Goal: Register for event/course

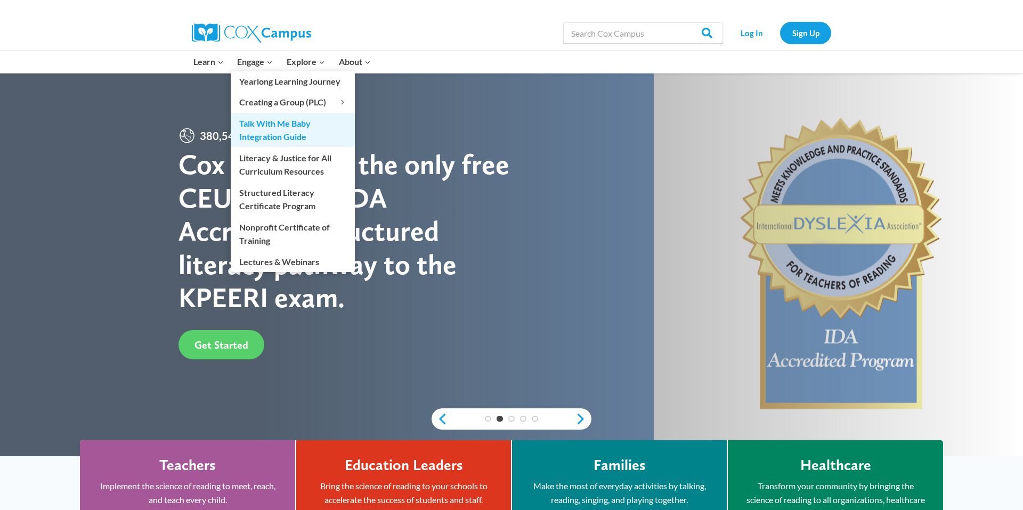
click at [266, 132] on link "Talk With Me Baby Integration Guide" at bounding box center [293, 130] width 124 height 34
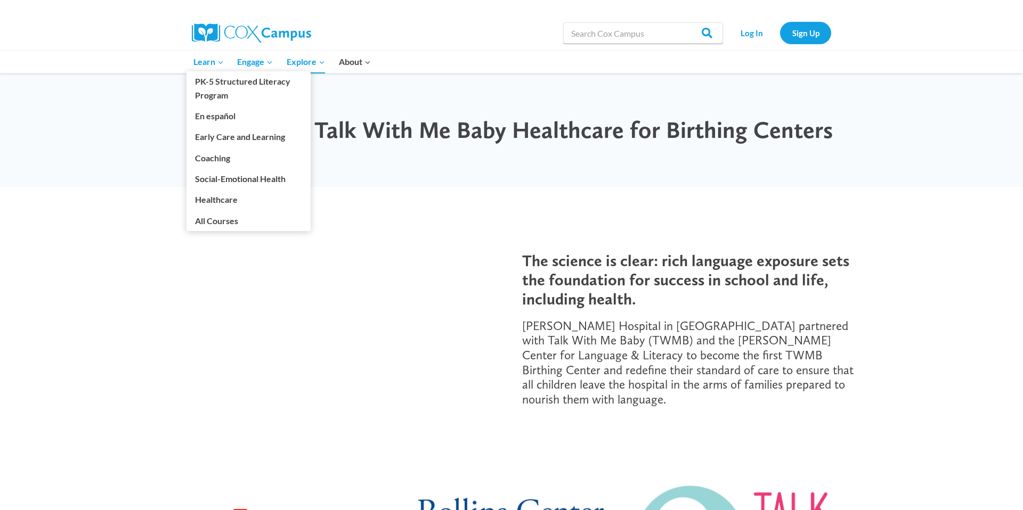
scroll to position [3, 0]
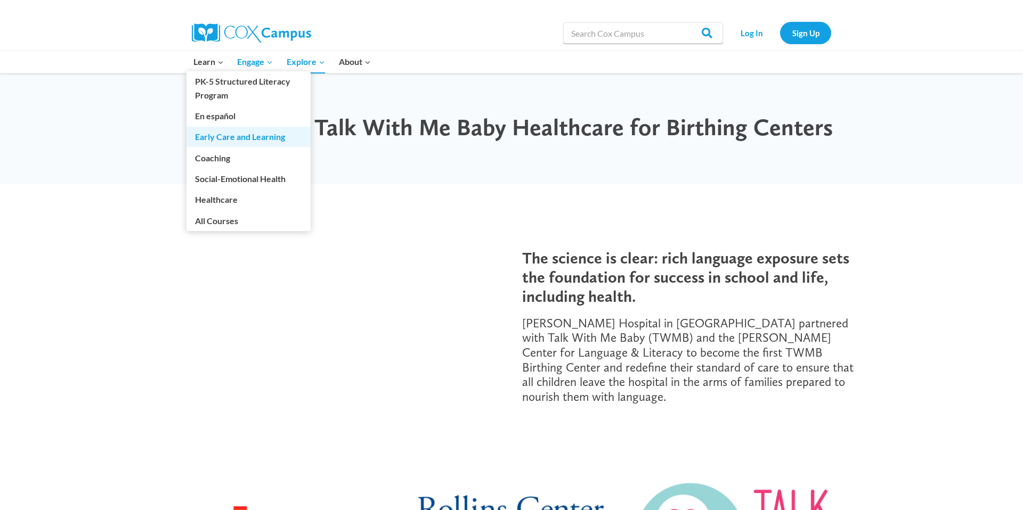
click at [217, 138] on link "Early Care and Learning" at bounding box center [248, 137] width 124 height 20
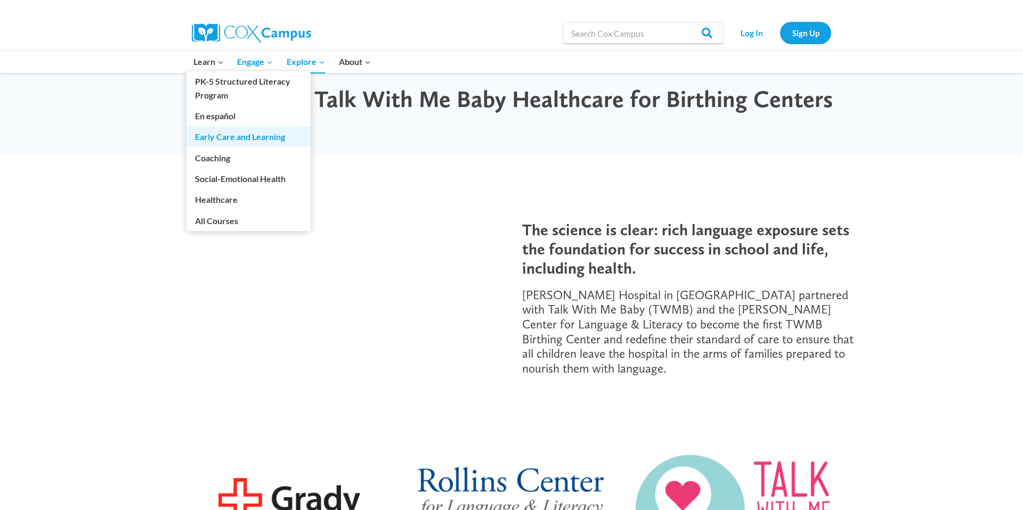
scroll to position [34, 0]
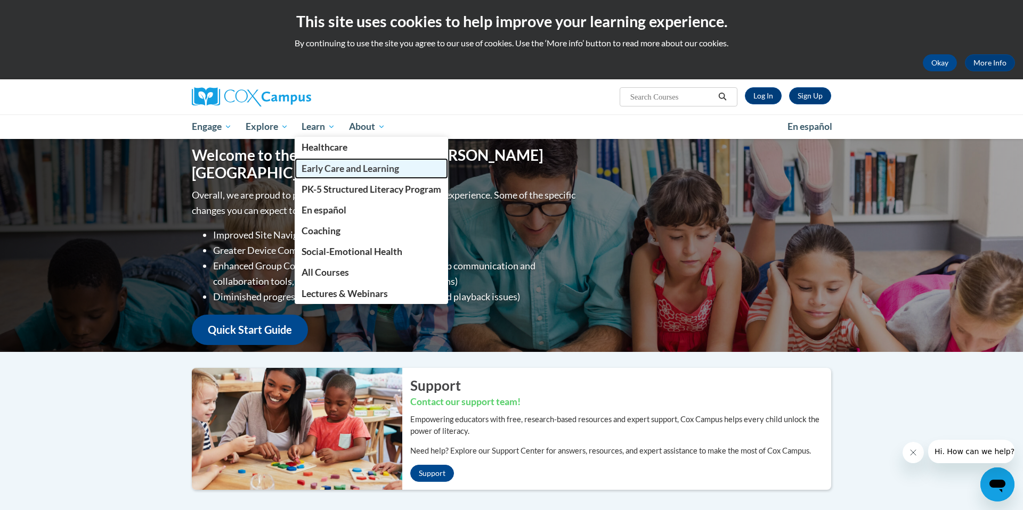
click at [334, 170] on span "Early Care and Learning" at bounding box center [349, 168] width 97 height 11
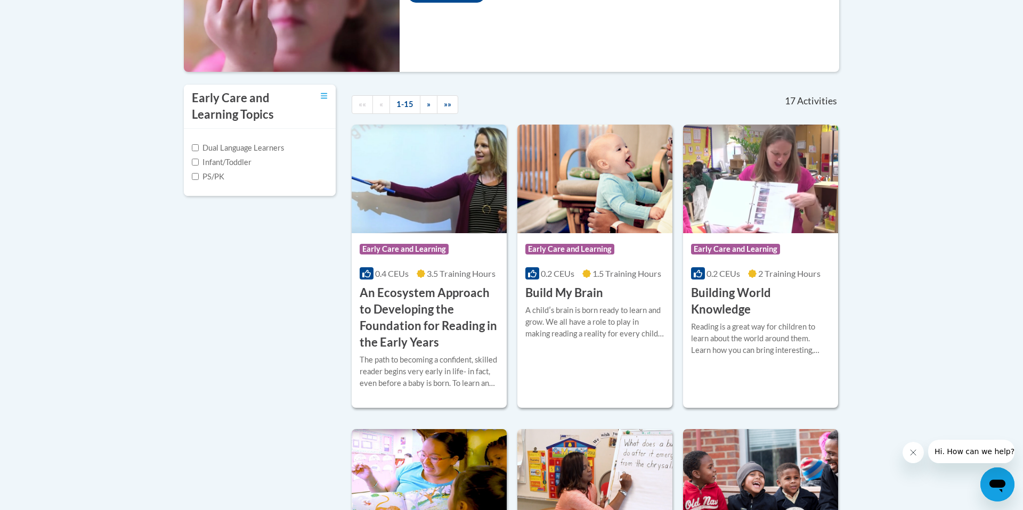
scroll to position [295, 0]
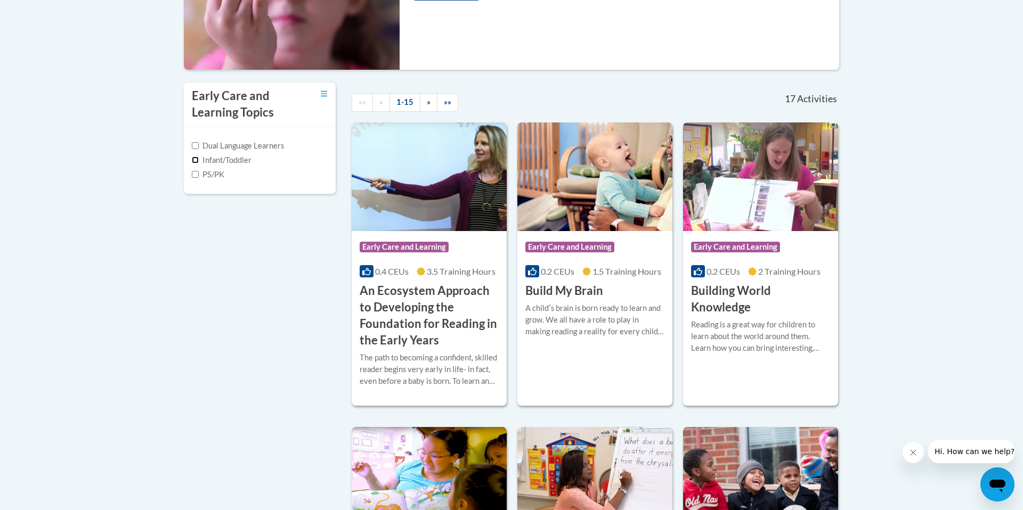
click at [197, 160] on input "Infant/Toddler" at bounding box center [195, 160] width 7 height 7
checkbox input "true"
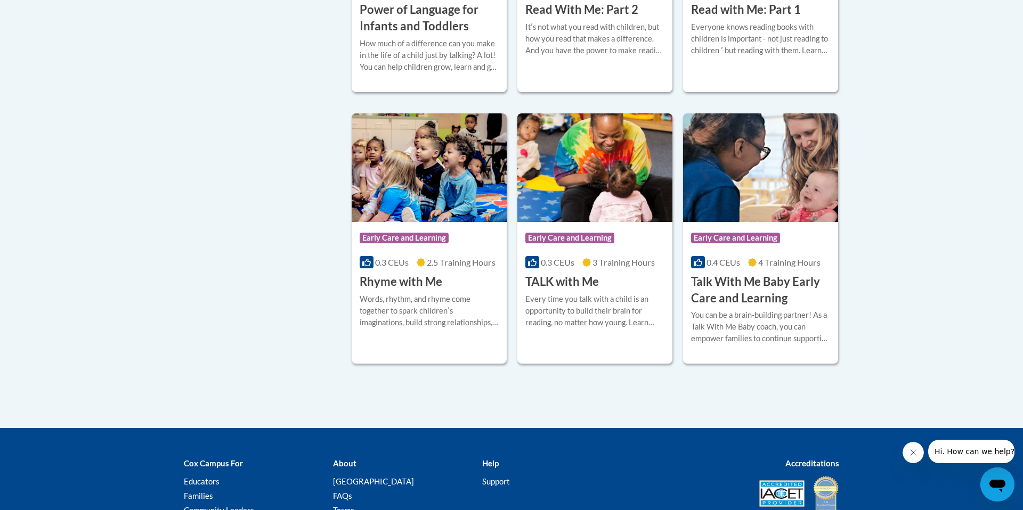
scroll to position [876, 0]
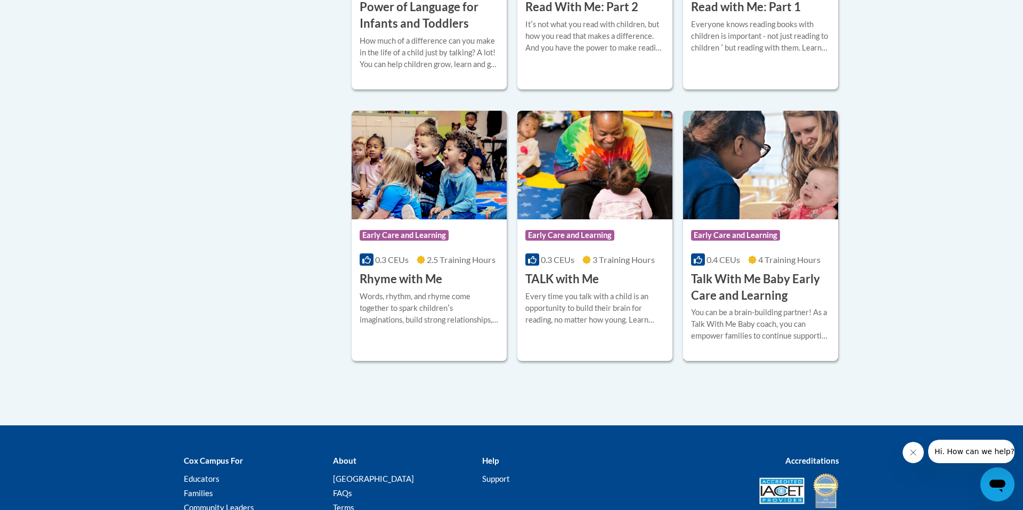
click at [766, 290] on h3 "Talk With Me Baby Early Care and Learning" at bounding box center [760, 287] width 139 height 33
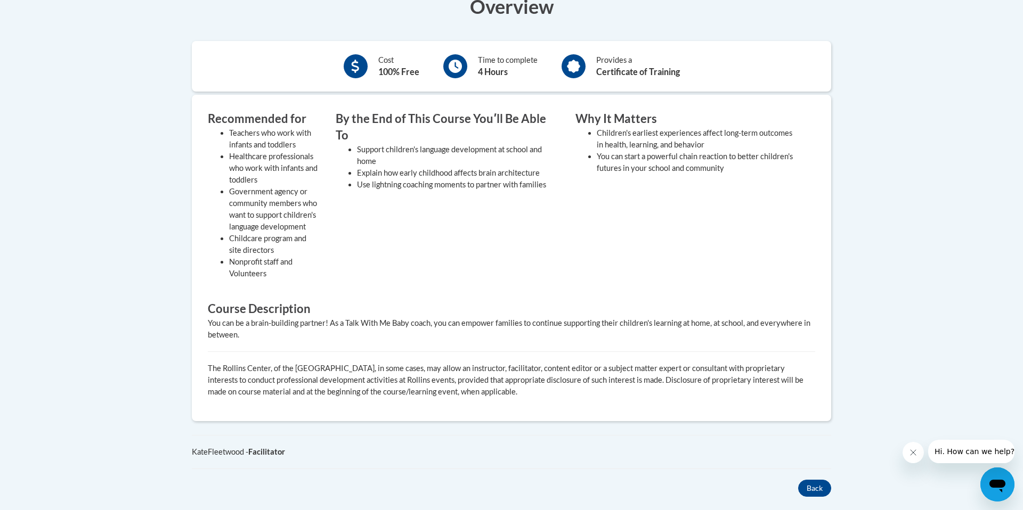
scroll to position [365, 0]
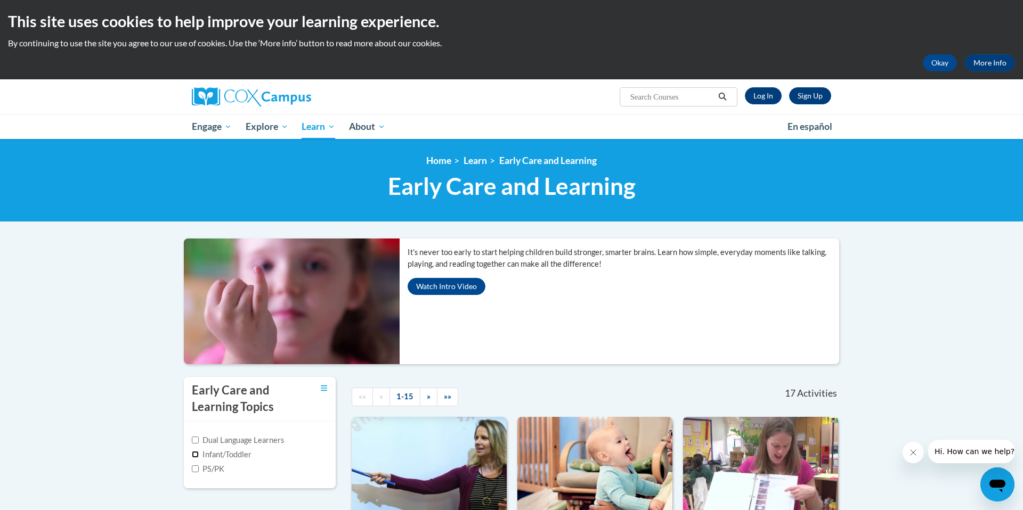
click at [194, 458] on input "Infant/Toddler" at bounding box center [195, 454] width 7 height 7
checkbox input "true"
